Goal: Find specific page/section: Find specific page/section

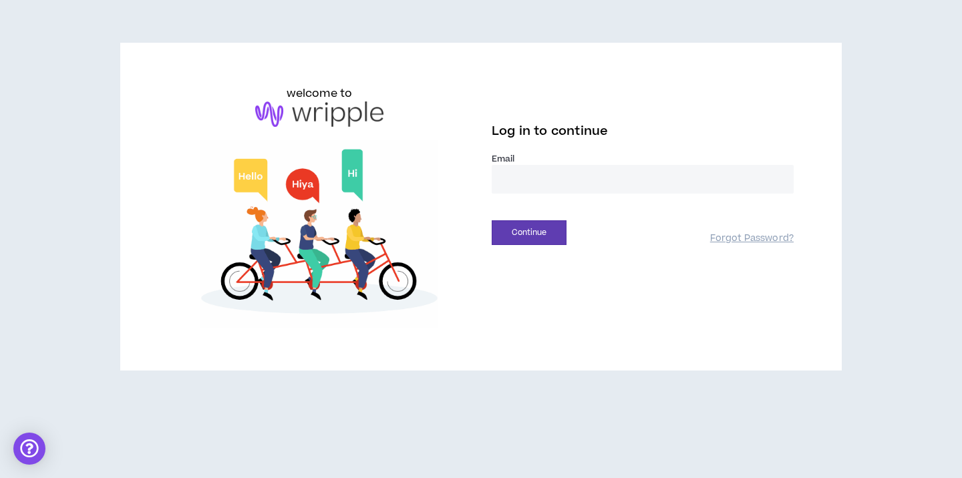
click at [587, 173] on input "email" at bounding box center [643, 179] width 302 height 29
type input "**********"
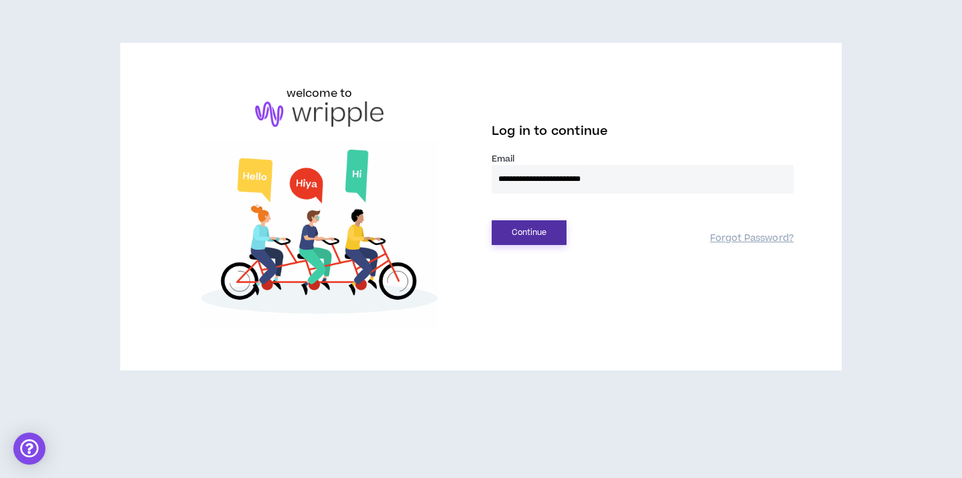
click at [551, 232] on button "Continue" at bounding box center [529, 232] width 75 height 25
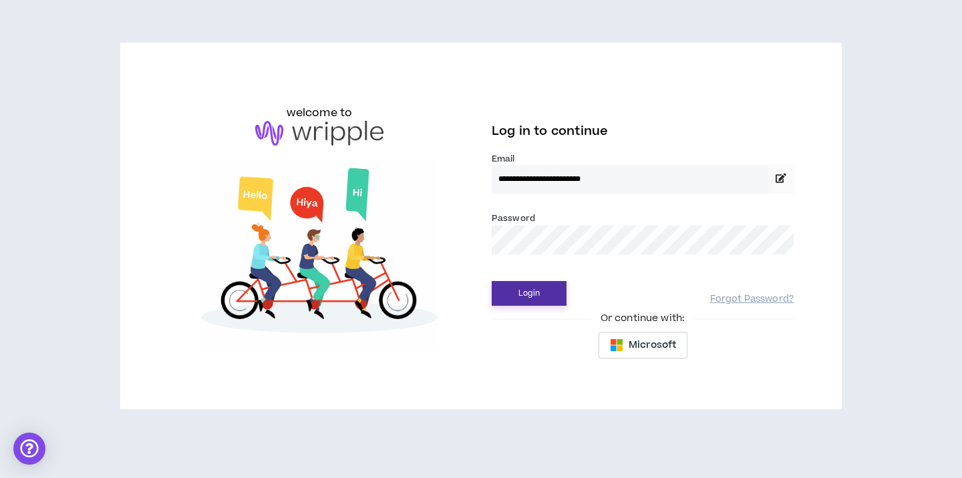
click at [542, 298] on button "Login" at bounding box center [529, 293] width 75 height 25
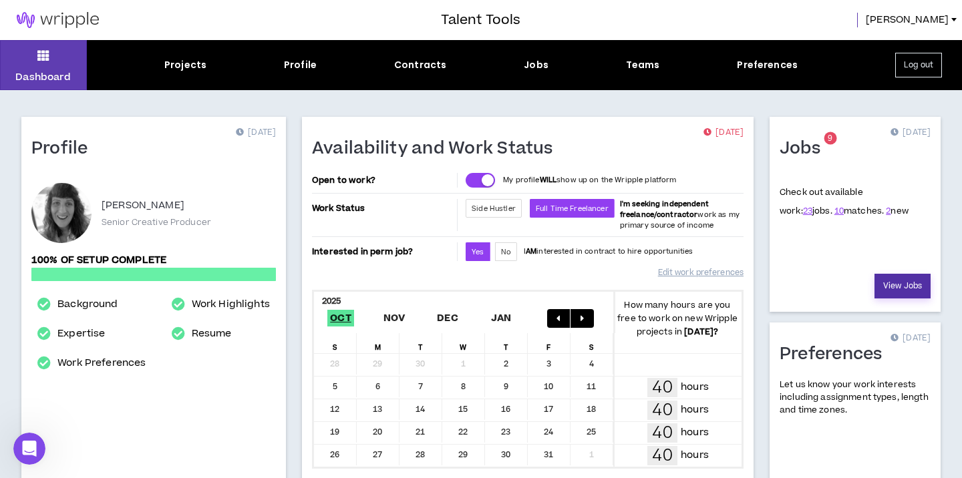
click at [898, 291] on link "View Jobs" at bounding box center [902, 286] width 56 height 25
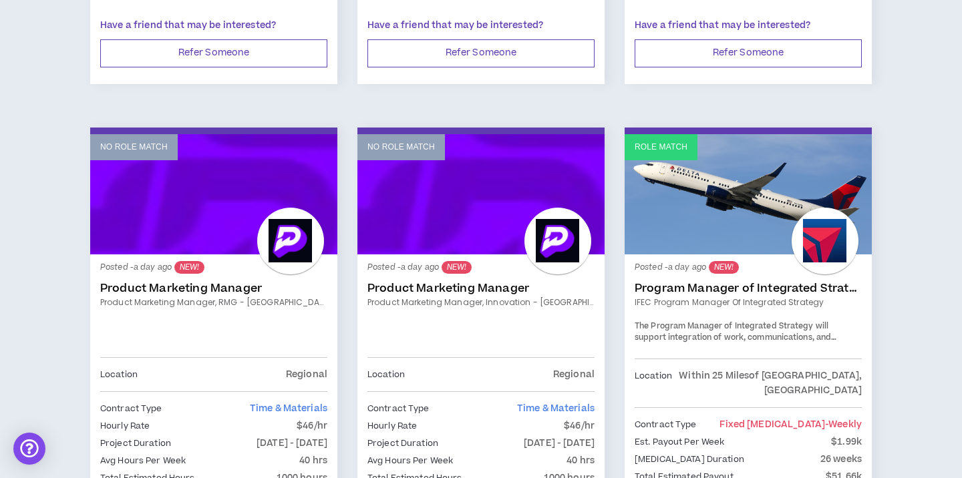
scroll to position [653, 0]
